Goal: Transaction & Acquisition: Subscribe to service/newsletter

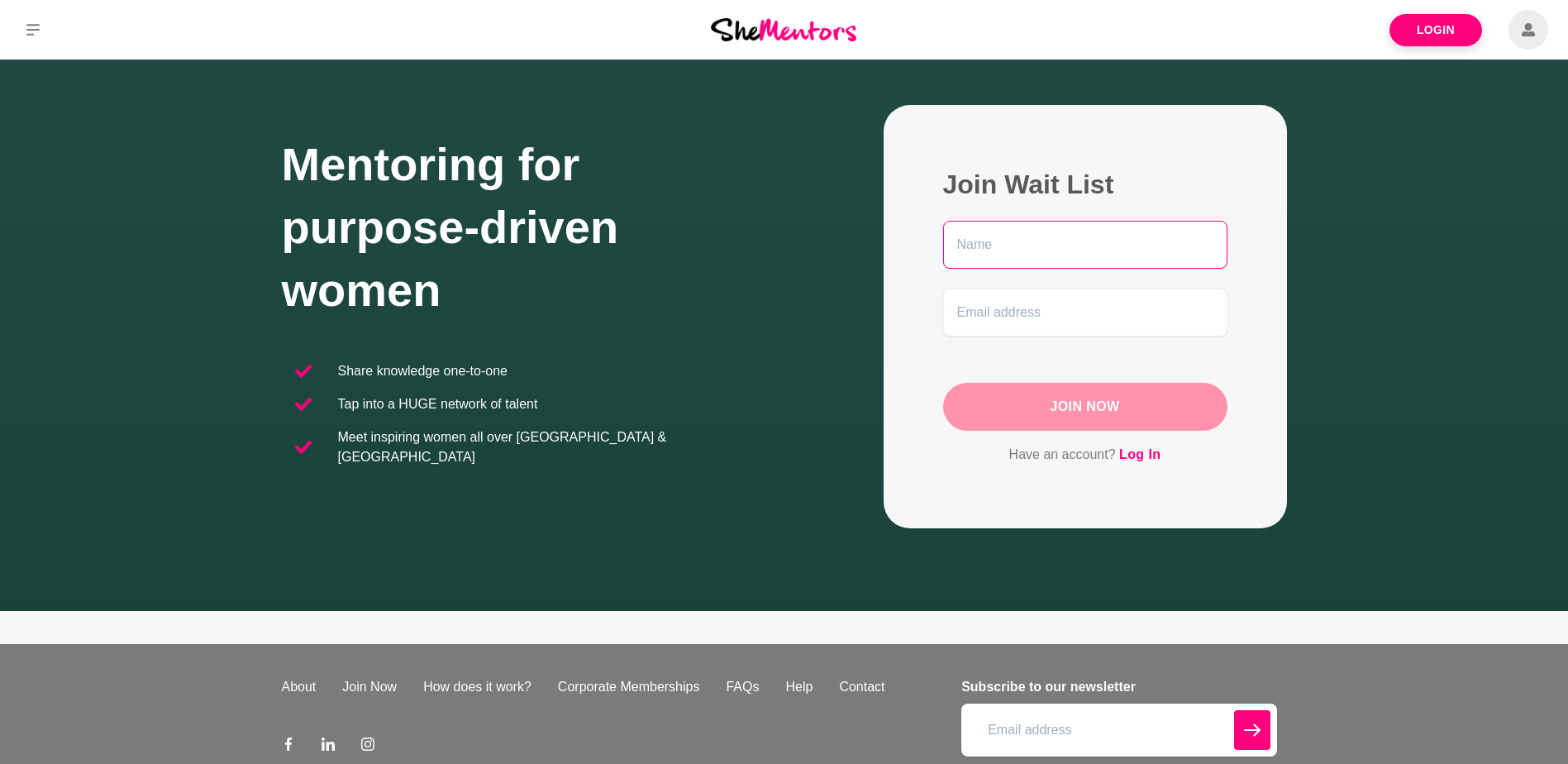
scroll to position [145, 0]
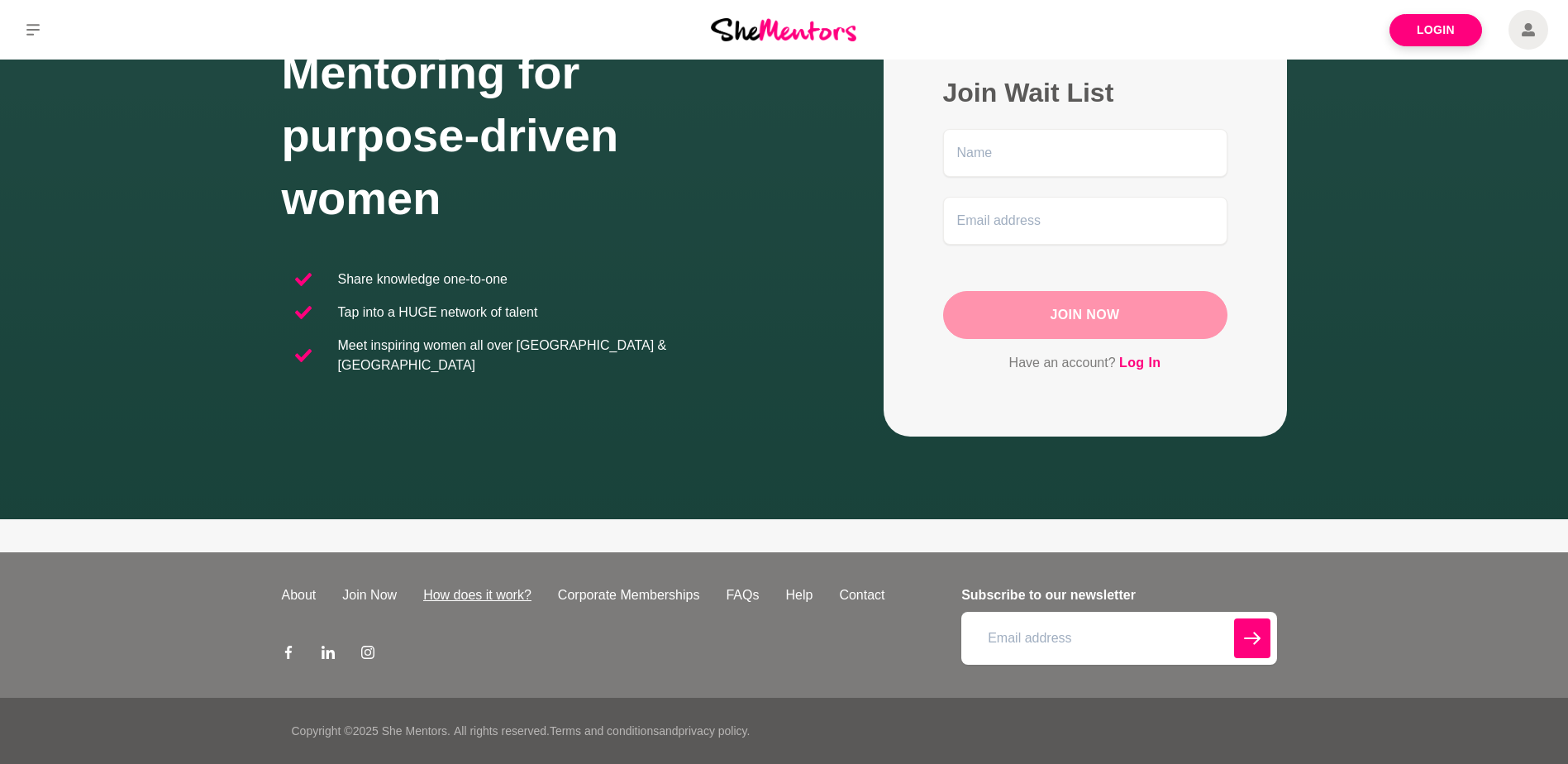
click at [463, 593] on link "How does it work?" at bounding box center [478, 595] width 135 height 20
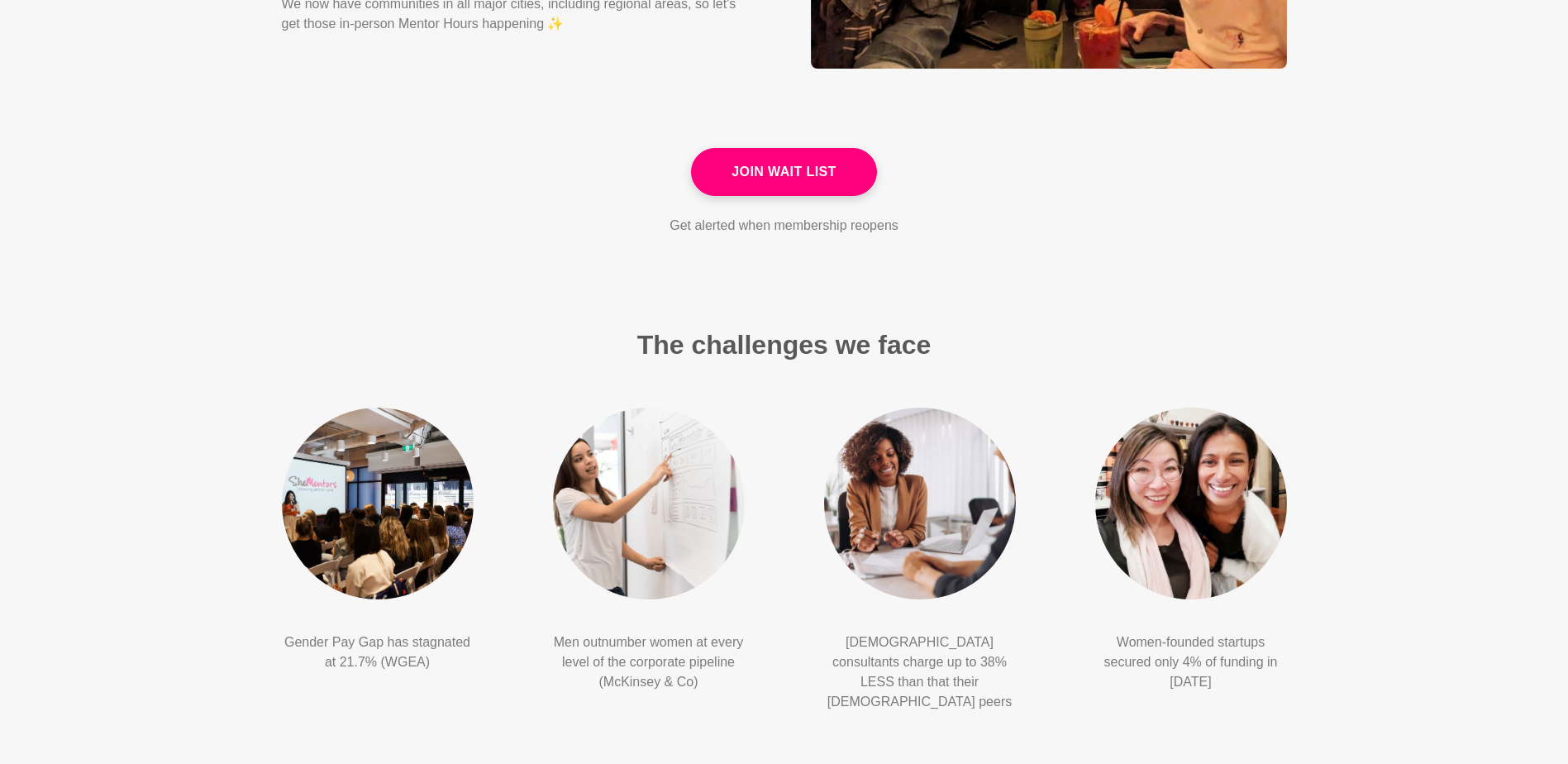
scroll to position [2148, 0]
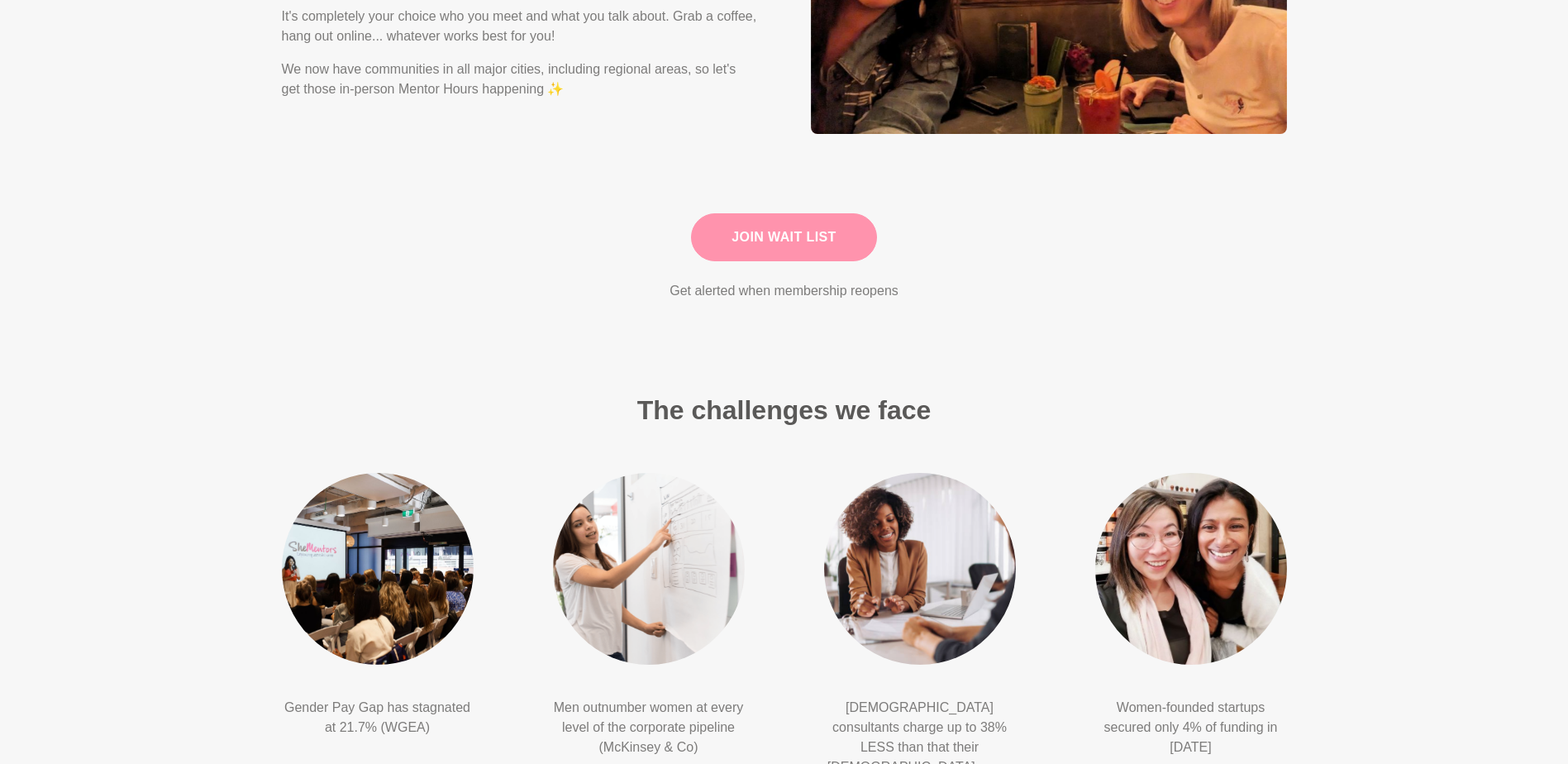
click at [794, 226] on link "Join Wait List" at bounding box center [784, 237] width 186 height 48
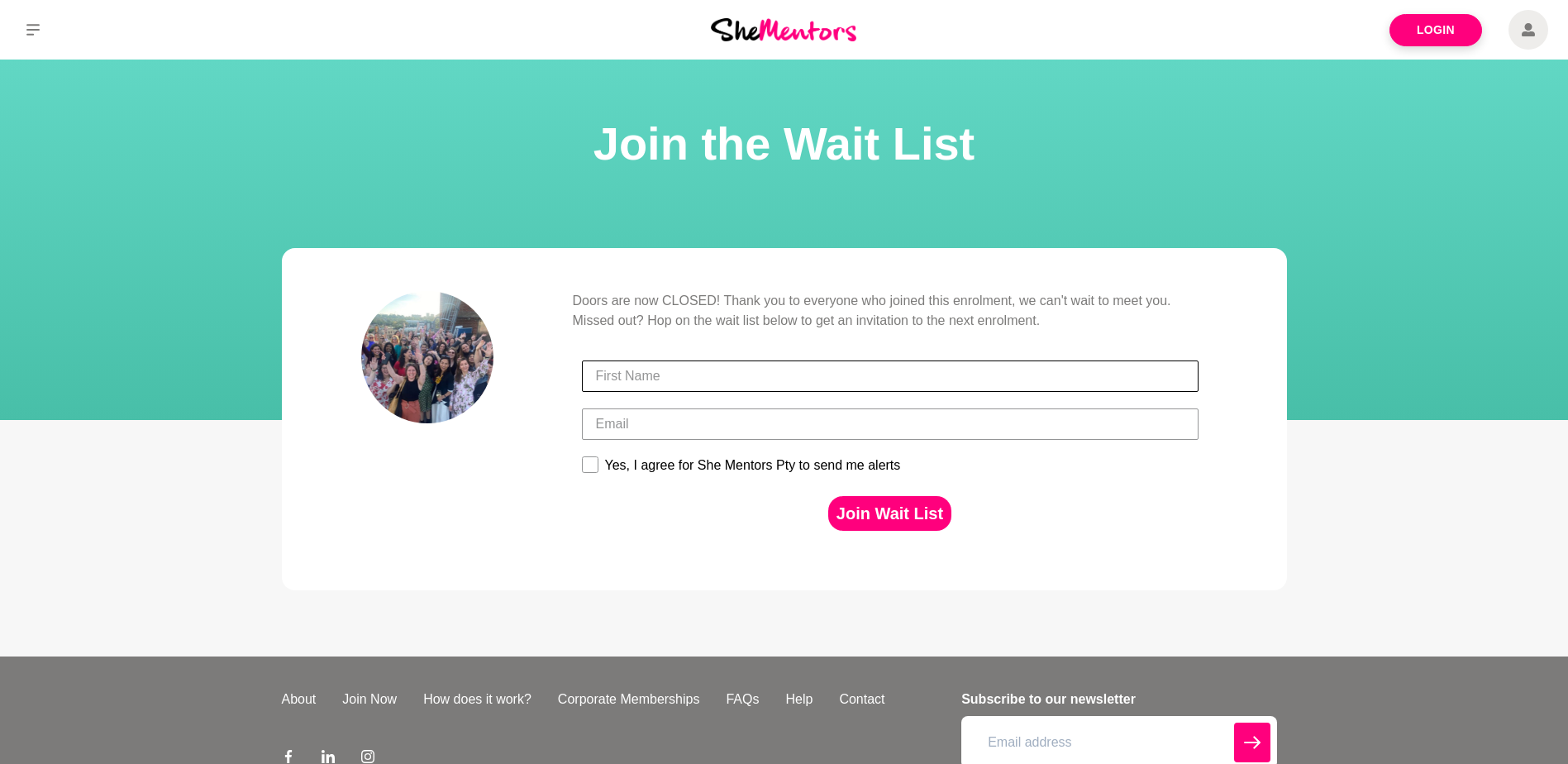
click at [820, 361] on input "First Name" at bounding box center [890, 376] width 616 height 32
click at [604, 382] on input "First Name" at bounding box center [890, 376] width 616 height 32
type input "[PERSON_NAME]"
type input ","
type input "[EMAIL_ADDRESS][DOMAIN_NAME]"
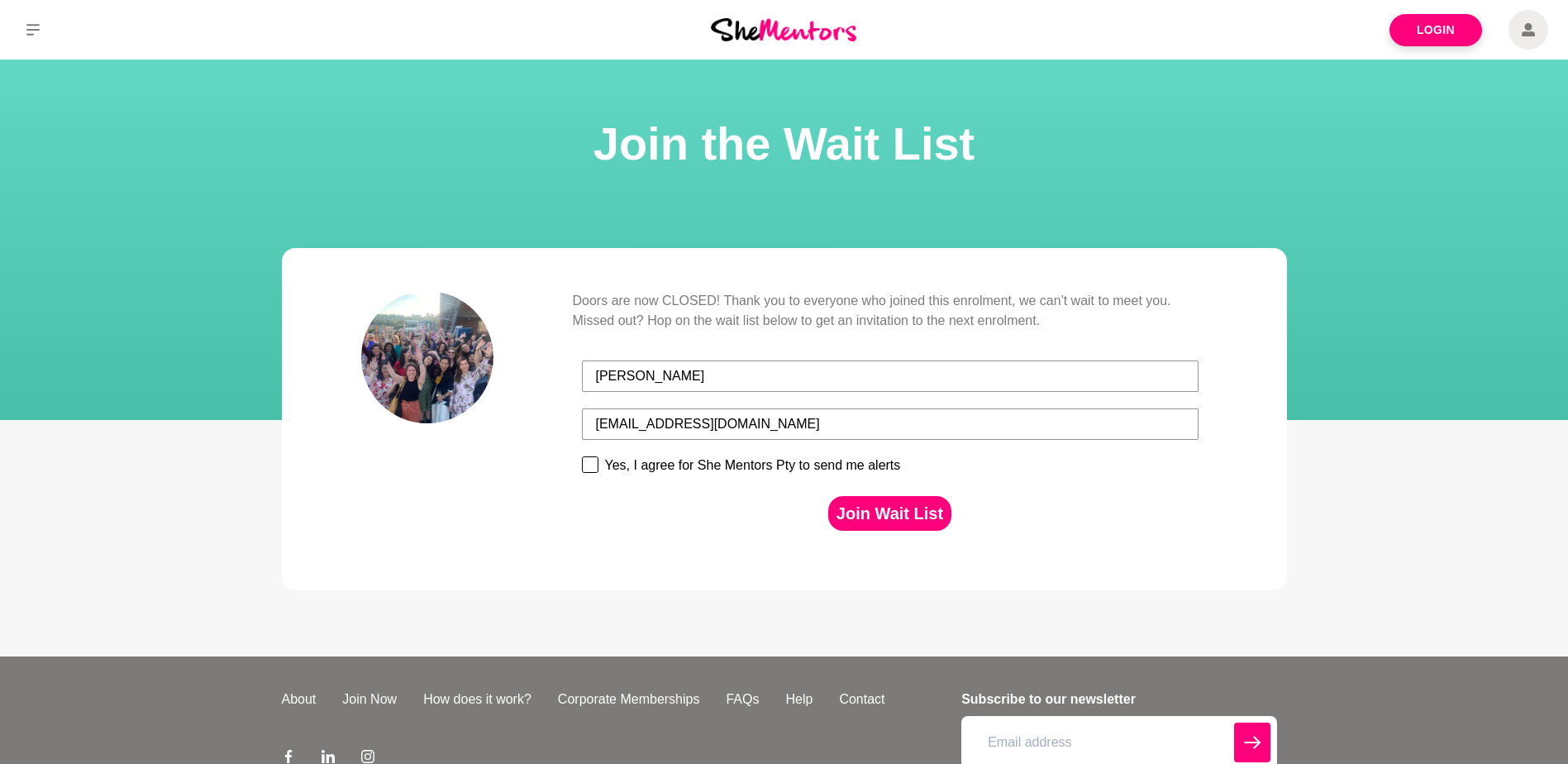
click at [594, 469] on rect at bounding box center [590, 465] width 15 height 15
click at [582, 456] on input "Yes, I agree for She Mentors Pty to send me alerts" at bounding box center [581, 455] width 1 height 1
checkbox input "true"
click at [904, 508] on button "Join Wait List" at bounding box center [890, 513] width 123 height 35
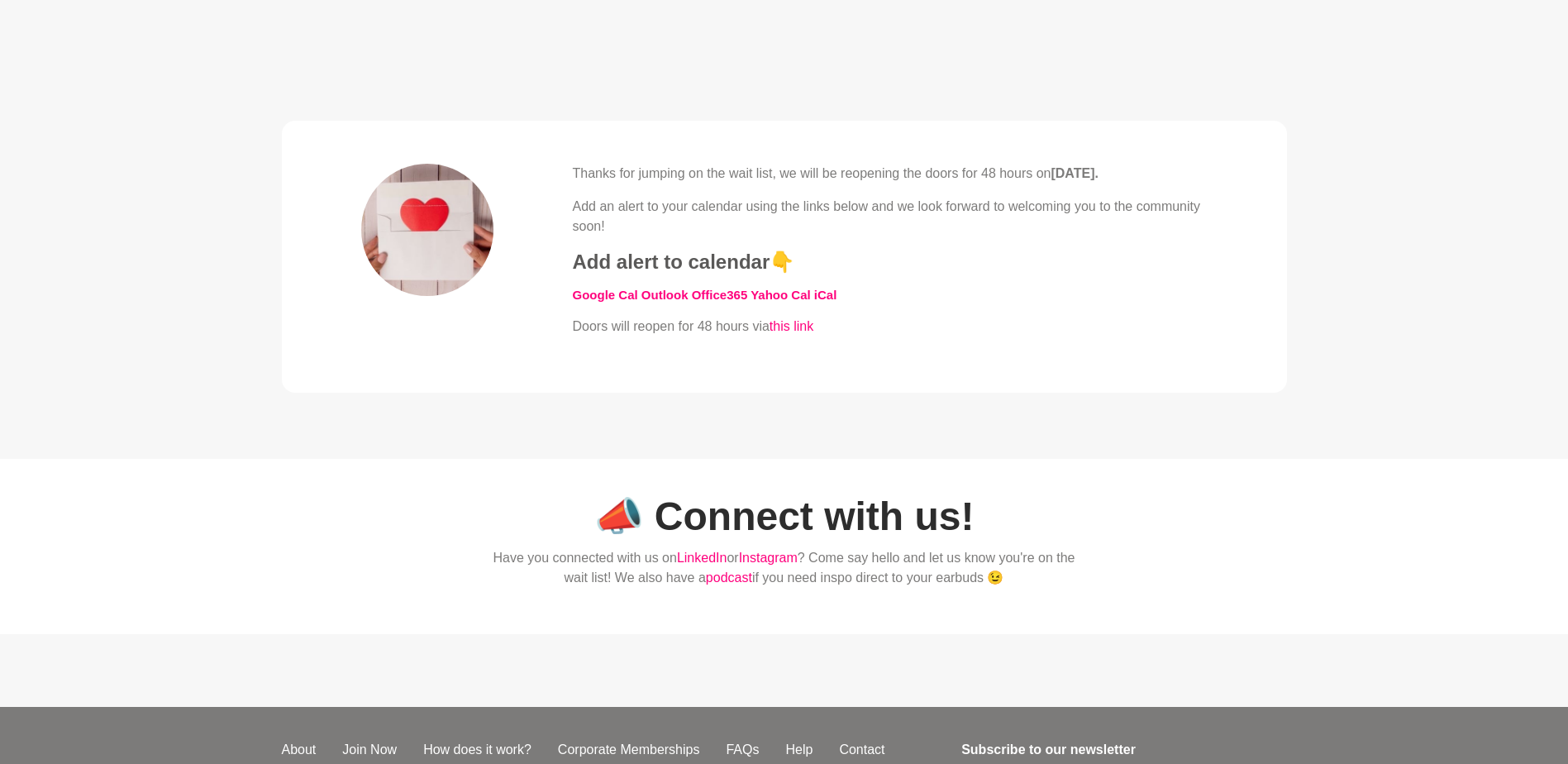
scroll to position [496, 0]
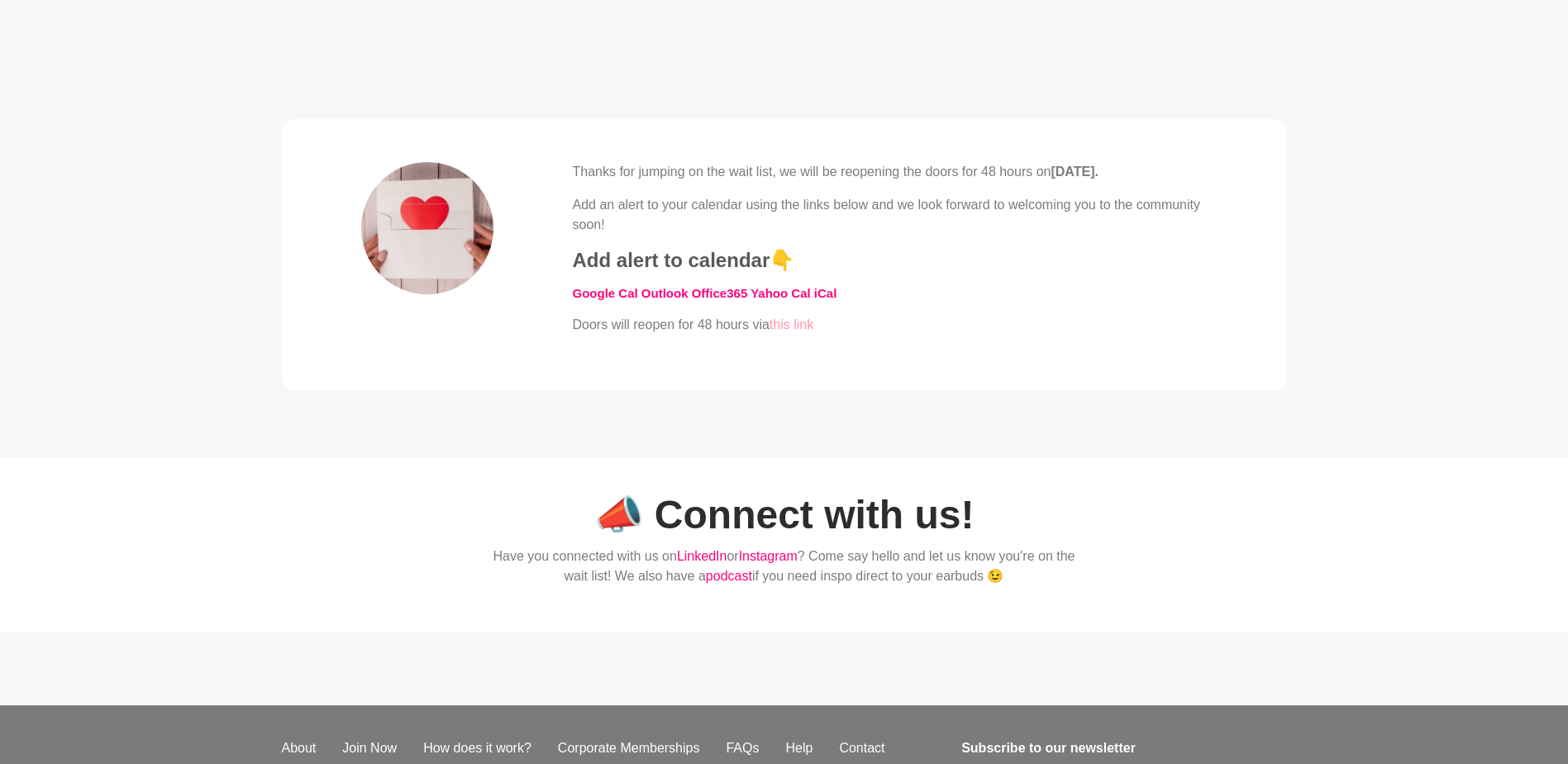
click at [786, 324] on link "this link" at bounding box center [791, 324] width 44 height 14
click at [792, 326] on link "this link" at bounding box center [791, 324] width 44 height 14
click at [777, 322] on link "this link" at bounding box center [791, 324] width 44 height 14
click at [793, 322] on link "this link" at bounding box center [791, 324] width 44 height 14
click at [615, 293] on link "​Google Cal" at bounding box center [605, 293] width 65 height 14
